Goal: Task Accomplishment & Management: Manage account settings

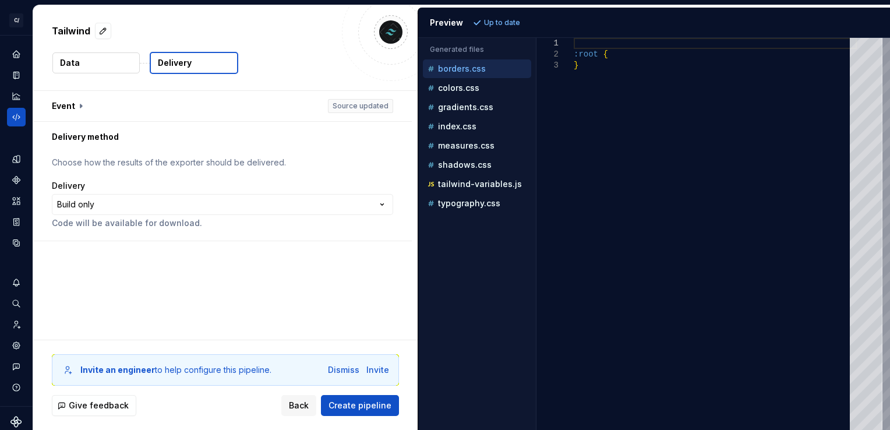
click at [537, 309] on div "Generated files Accessibility guide for tree . Navigate the tree with the arrow…" at bounding box center [654, 234] width 472 height 392
click at [302, 405] on span "Back" at bounding box center [299, 405] width 20 height 12
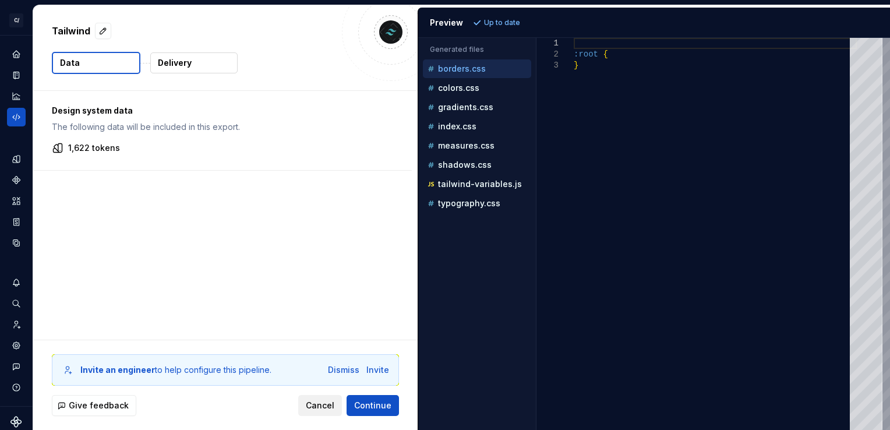
click at [320, 406] on span "Cancel" at bounding box center [320, 405] width 29 height 12
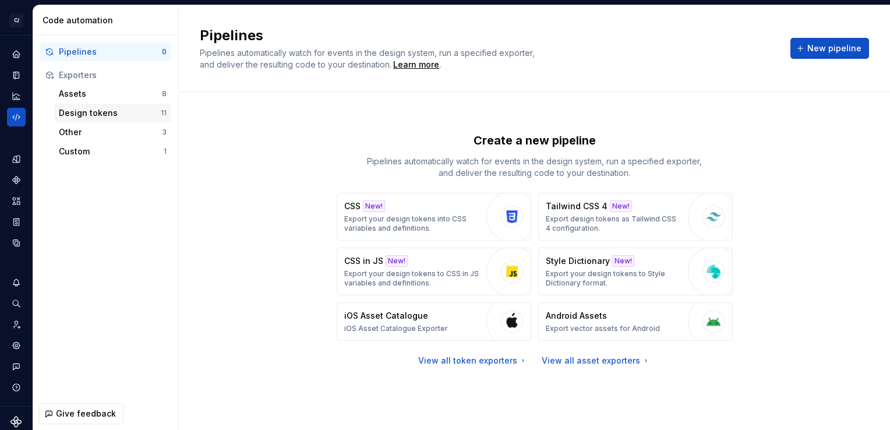
click at [81, 113] on div "Design tokens" at bounding box center [110, 113] width 102 height 12
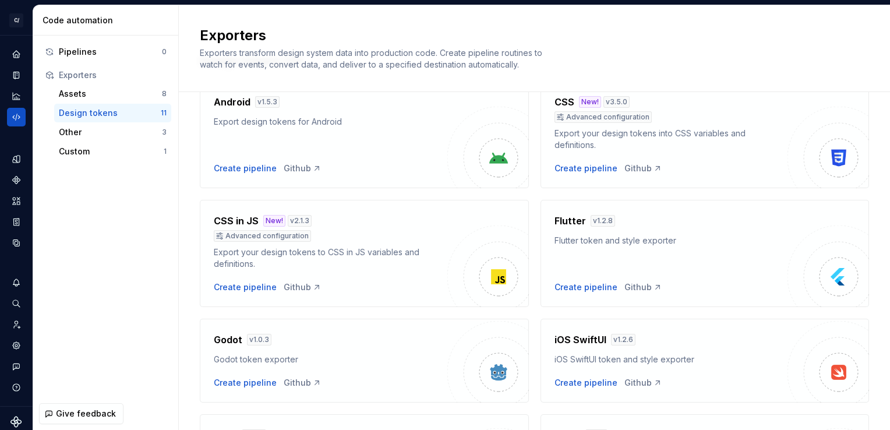
scroll to position [58, 0]
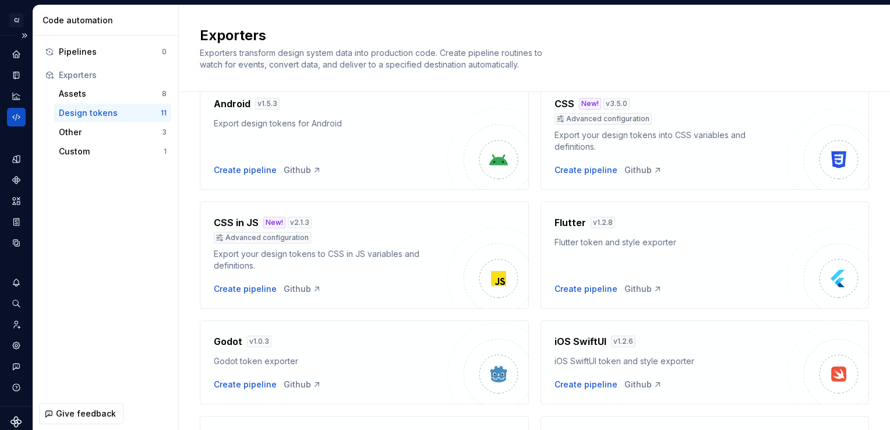
click at [11, 420] on icon "Supernova Logo" at bounding box center [15, 421] width 11 height 11
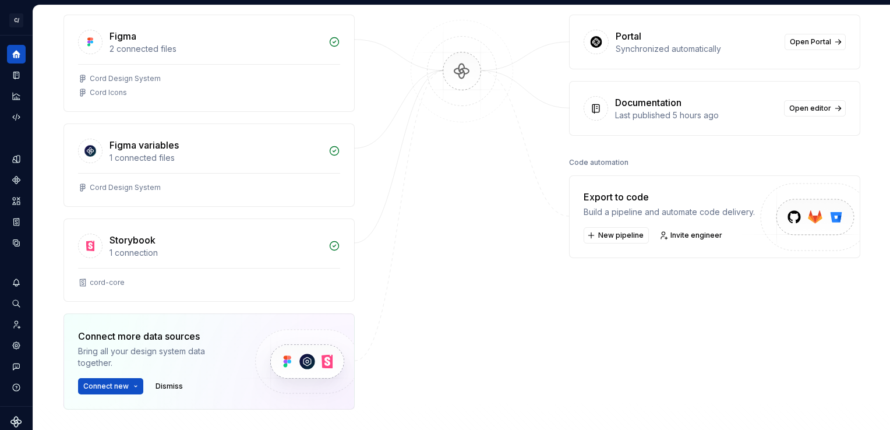
scroll to position [175, 0]
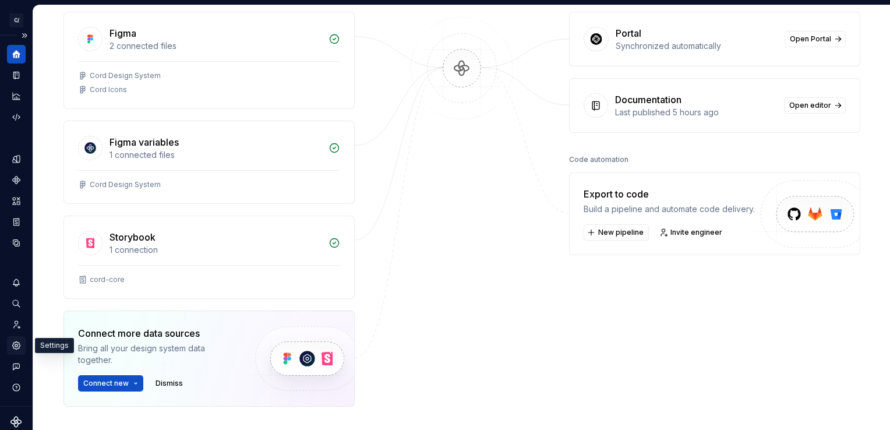
click at [15, 345] on icon "Settings" at bounding box center [16, 345] width 2 height 2
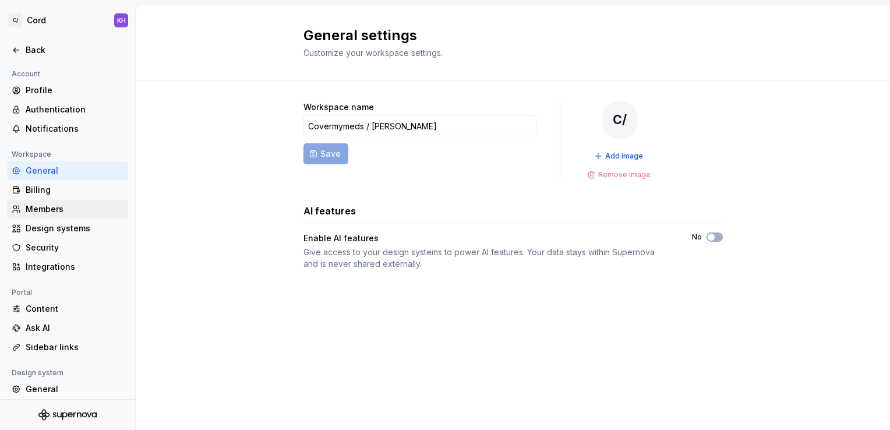
click at [40, 210] on div "Members" at bounding box center [75, 209] width 98 height 12
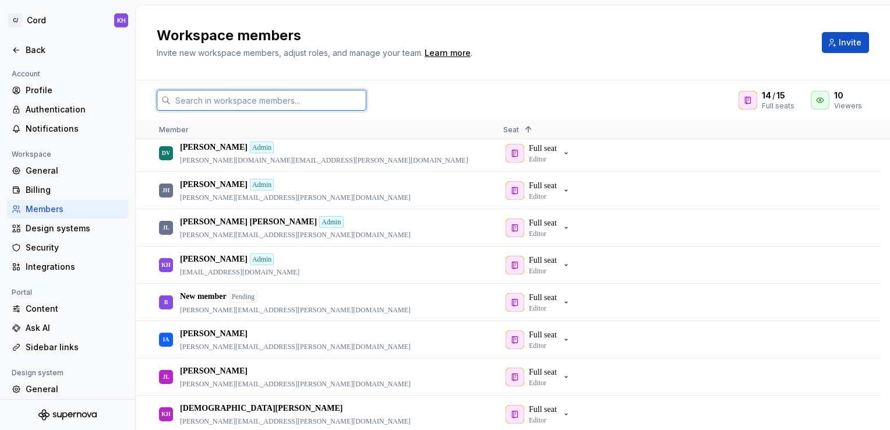
click at [225, 99] on input "text" at bounding box center [269, 100] width 196 height 21
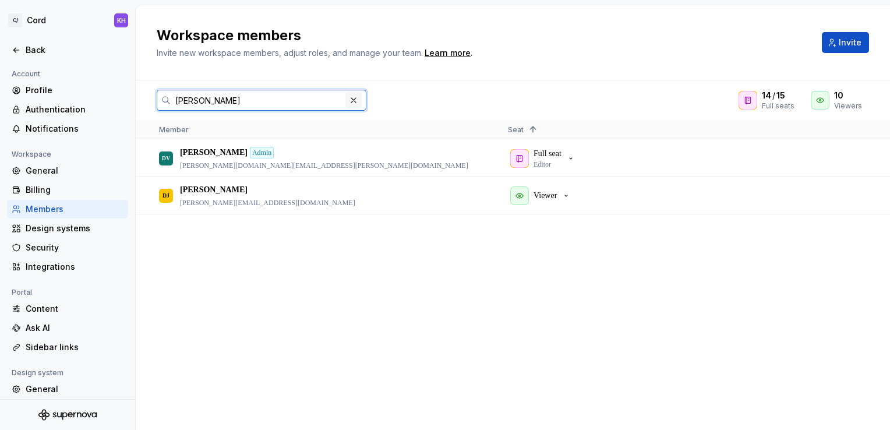
type input "[PERSON_NAME]"
drag, startPoint x: 355, startPoint y: 102, endPoint x: 339, endPoint y: 122, distance: 25.7
click at [355, 101] on button "button" at bounding box center [353, 100] width 16 height 16
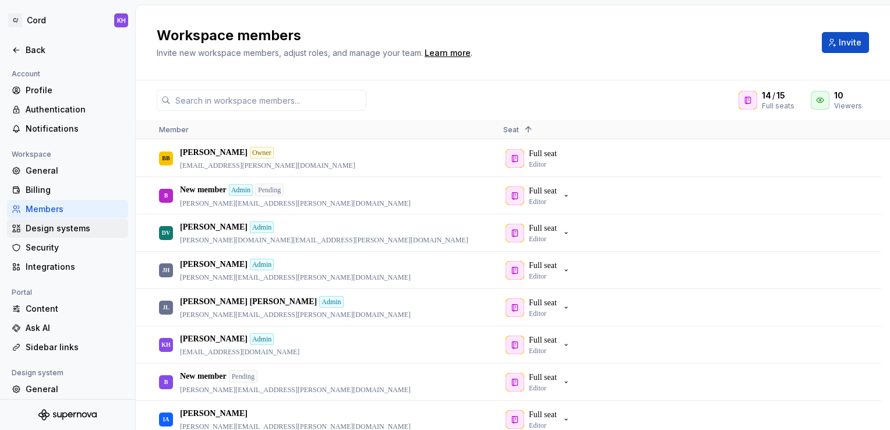
click at [54, 228] on div "Design systems" at bounding box center [75, 228] width 98 height 12
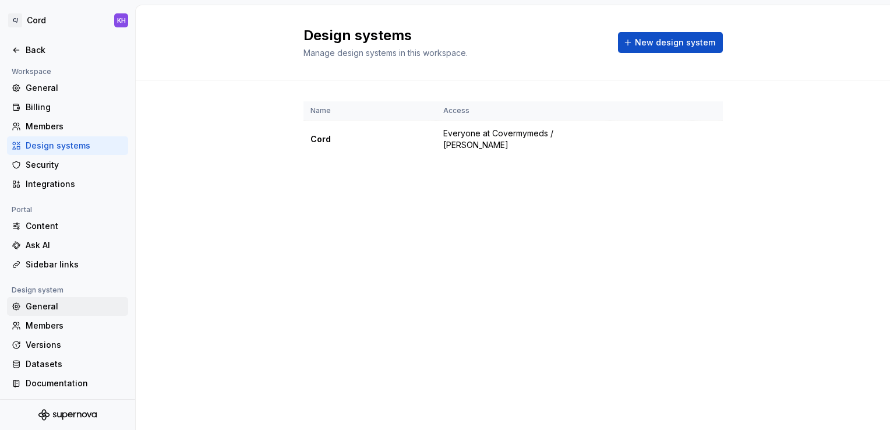
click at [40, 306] on div "General" at bounding box center [75, 306] width 98 height 12
click at [45, 307] on div "General" at bounding box center [75, 306] width 98 height 12
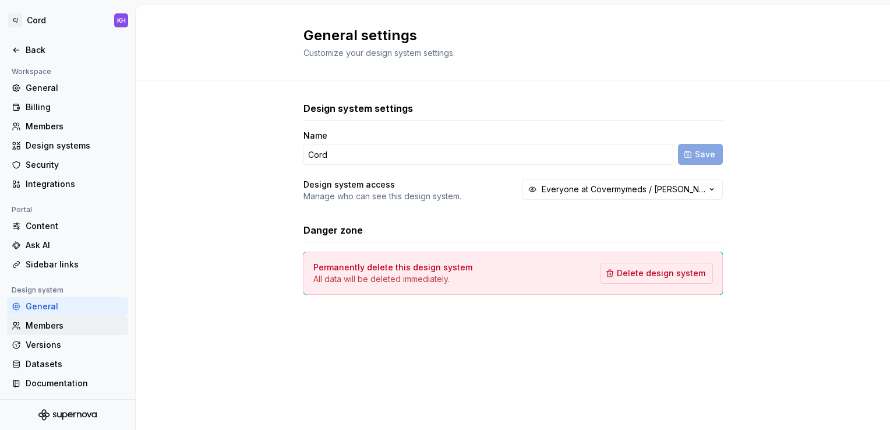
click at [48, 322] on div "Members" at bounding box center [75, 326] width 98 height 12
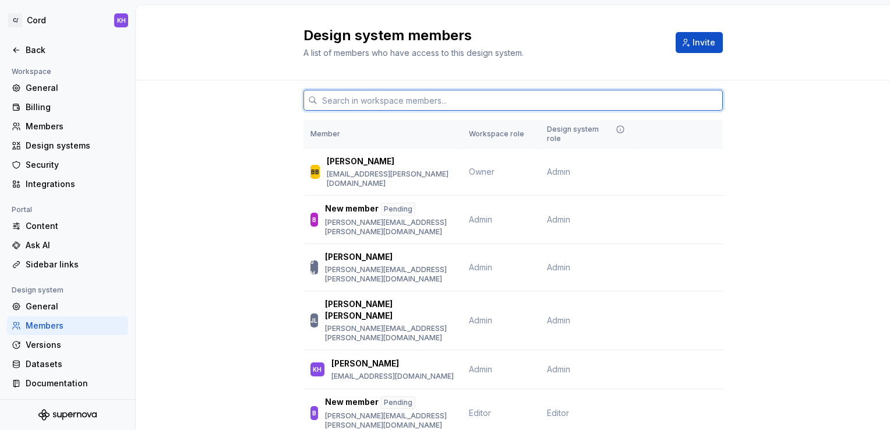
click at [359, 107] on input "text" at bounding box center [519, 100] width 405 height 21
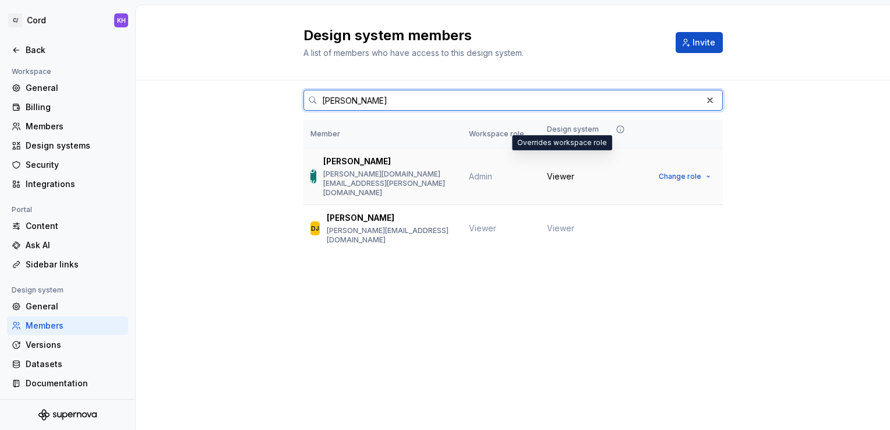
type input "[PERSON_NAME]"
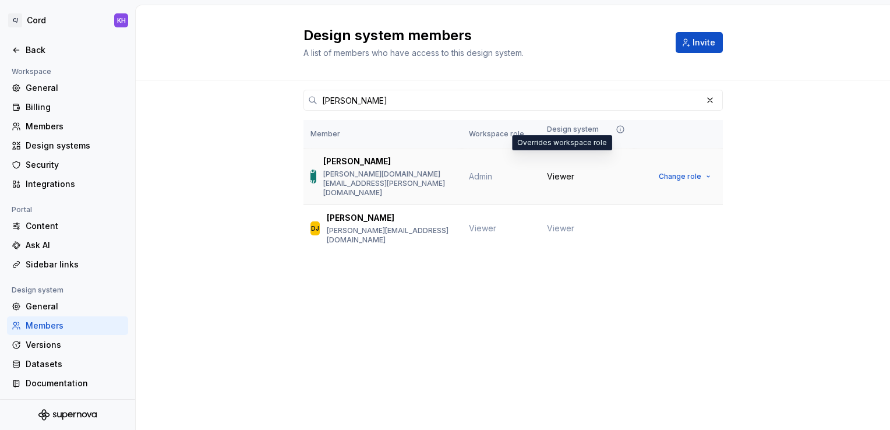
click at [570, 171] on span "Viewer" at bounding box center [560, 177] width 27 height 12
click at [695, 172] on span "Change role" at bounding box center [680, 176] width 43 height 9
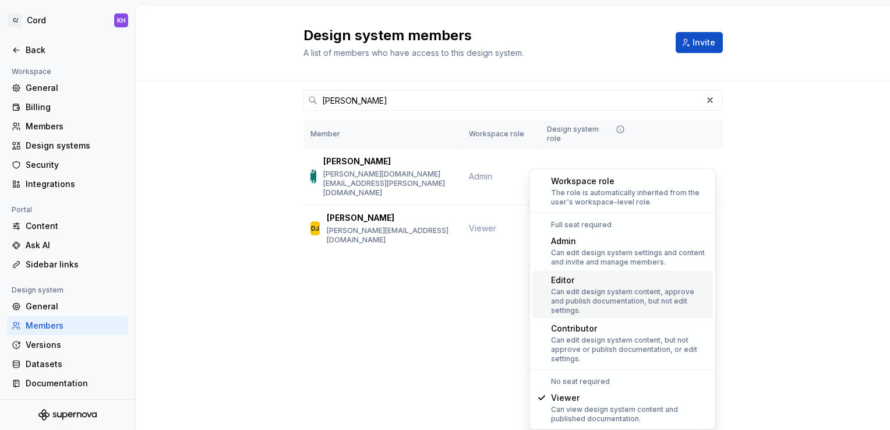
click at [572, 284] on div "Editor" at bounding box center [629, 280] width 157 height 12
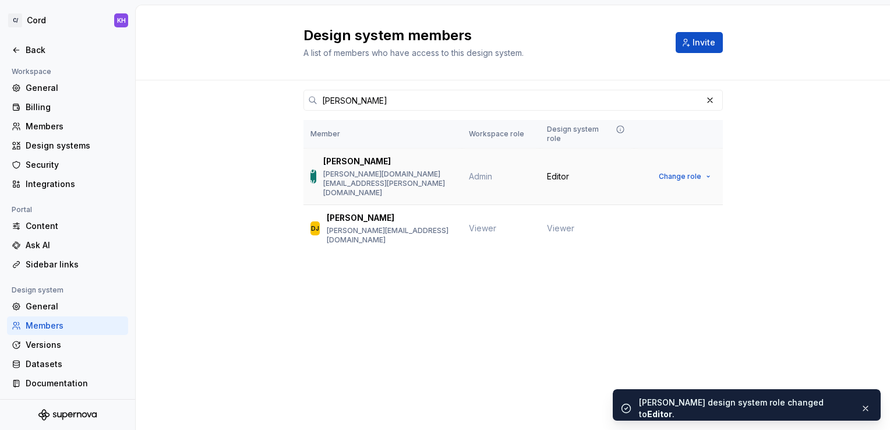
click at [689, 172] on span "Change role" at bounding box center [680, 176] width 43 height 9
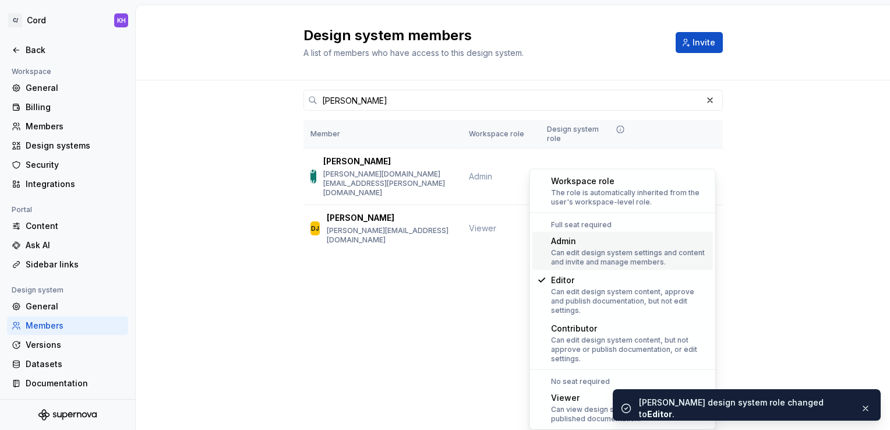
click at [573, 238] on div "Admin" at bounding box center [629, 241] width 157 height 12
